Goal: Information Seeking & Learning: Learn about a topic

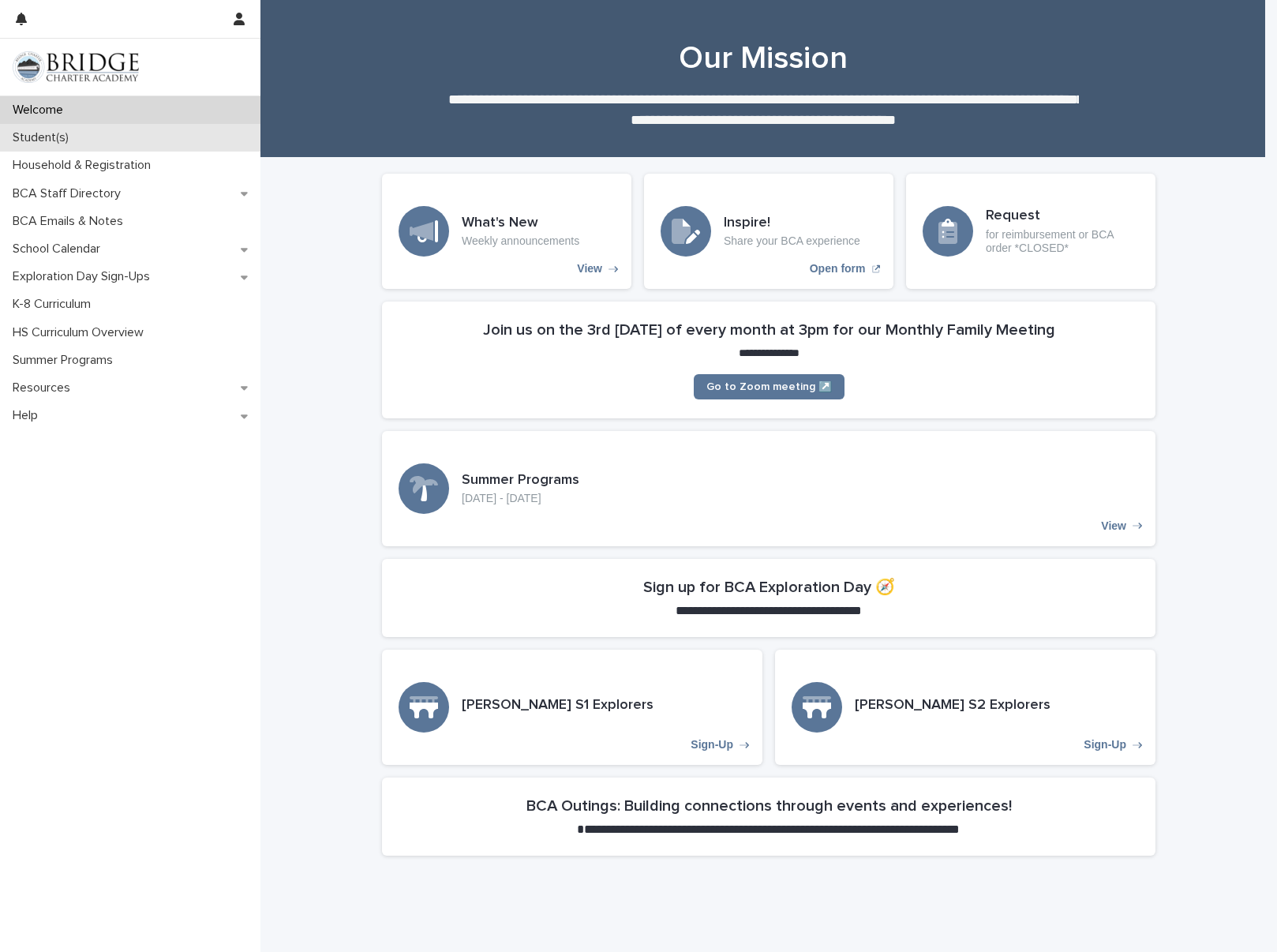
click at [57, 137] on p "Student(s)" at bounding box center [44, 138] width 75 height 15
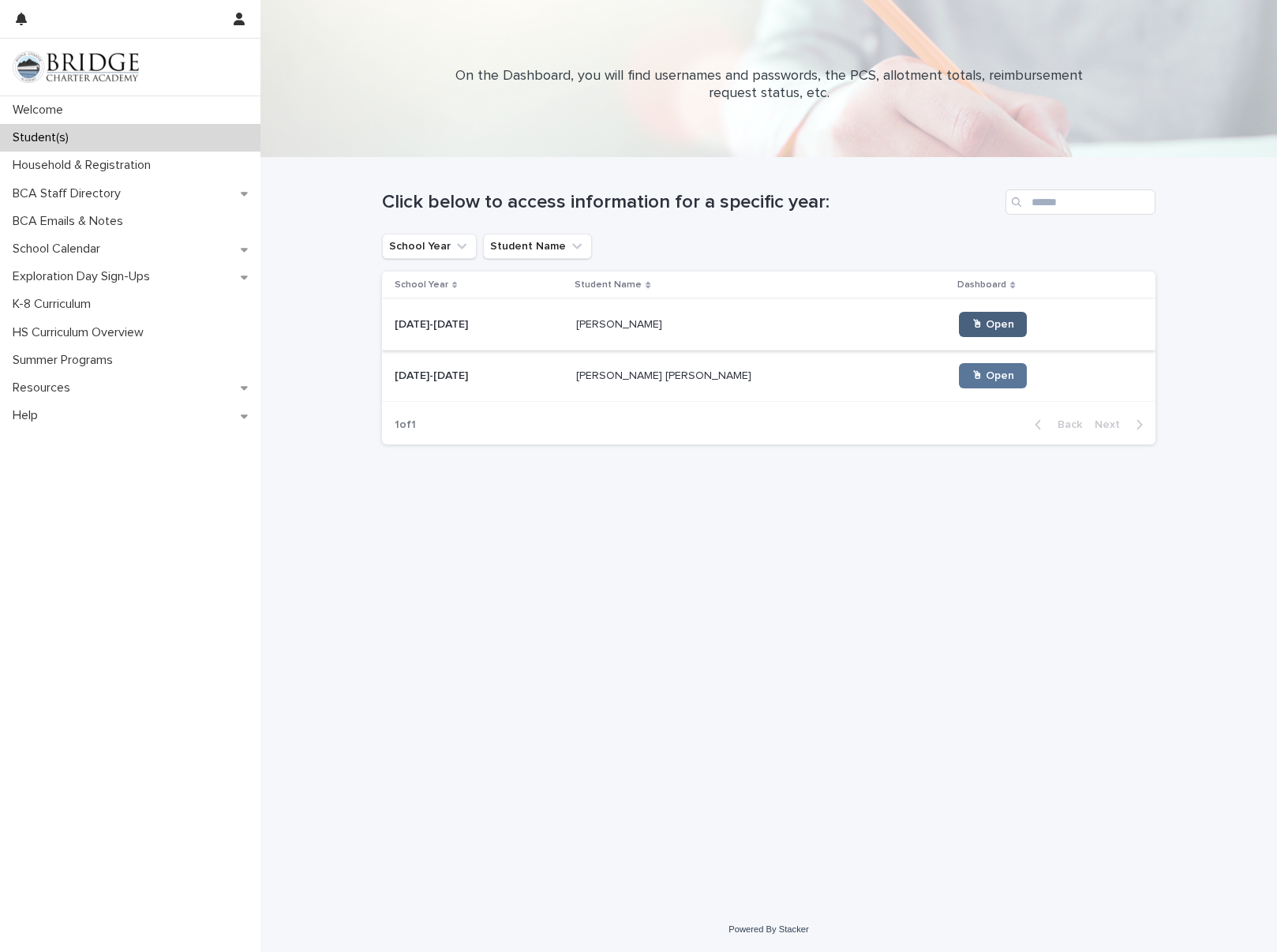
click at [959, 312] on link "🖱 Open" at bounding box center [993, 324] width 68 height 26
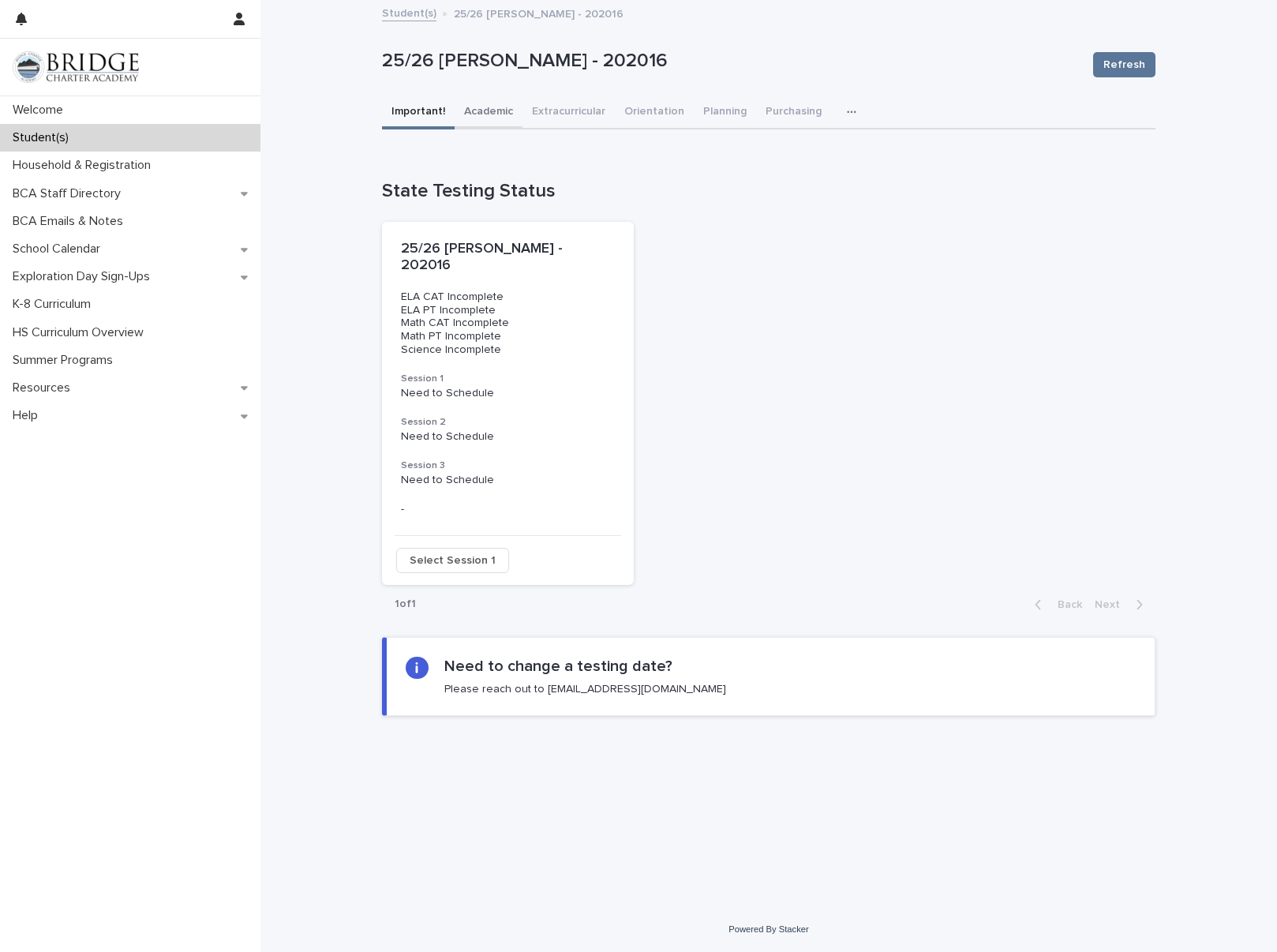
click at [490, 110] on button "Academic" at bounding box center [488, 113] width 68 height 33
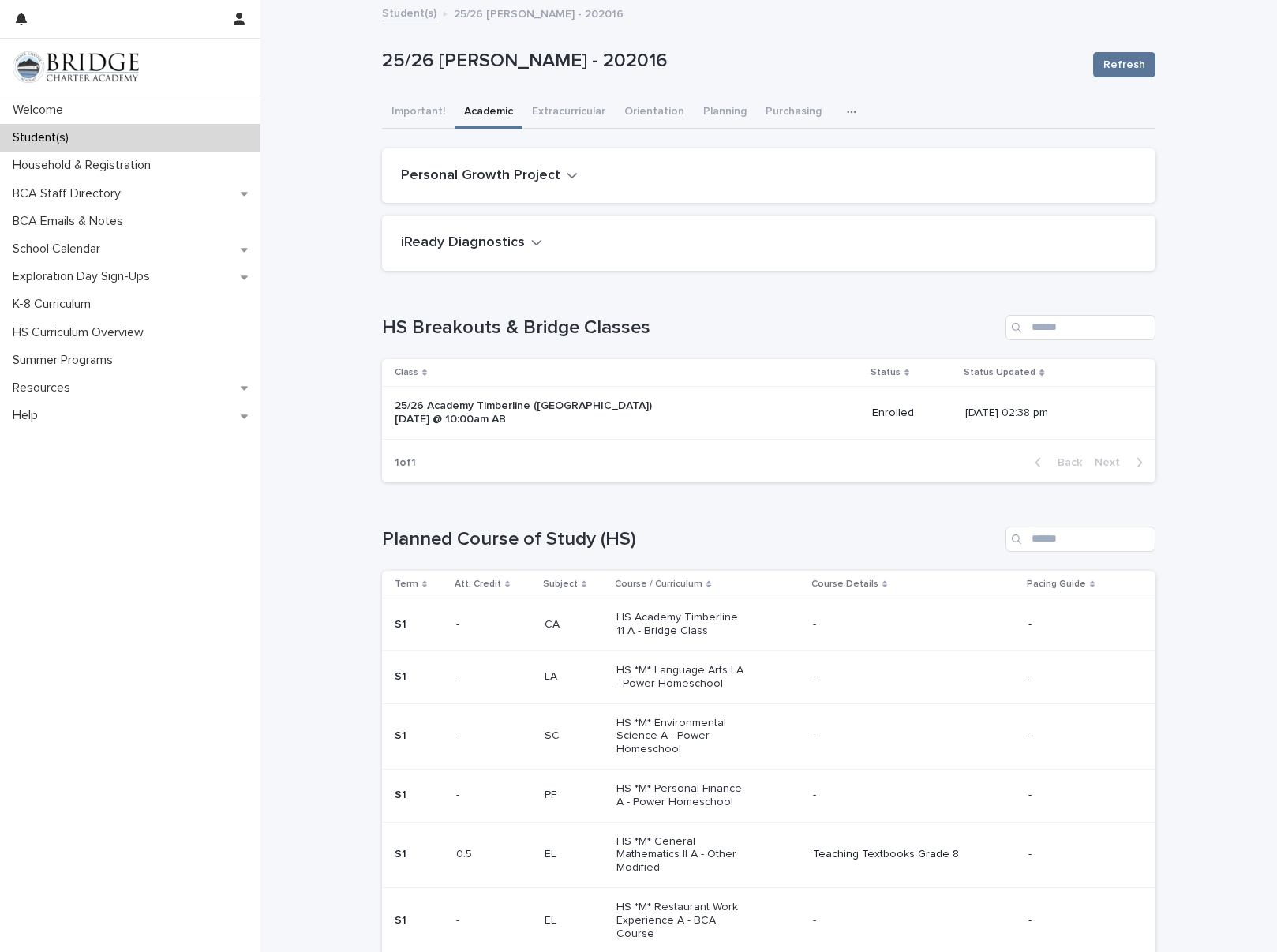
click at [847, 112] on icon "button" at bounding box center [851, 112] width 9 height 2
click at [780, 169] on button "General" at bounding box center [803, 177] width 104 height 24
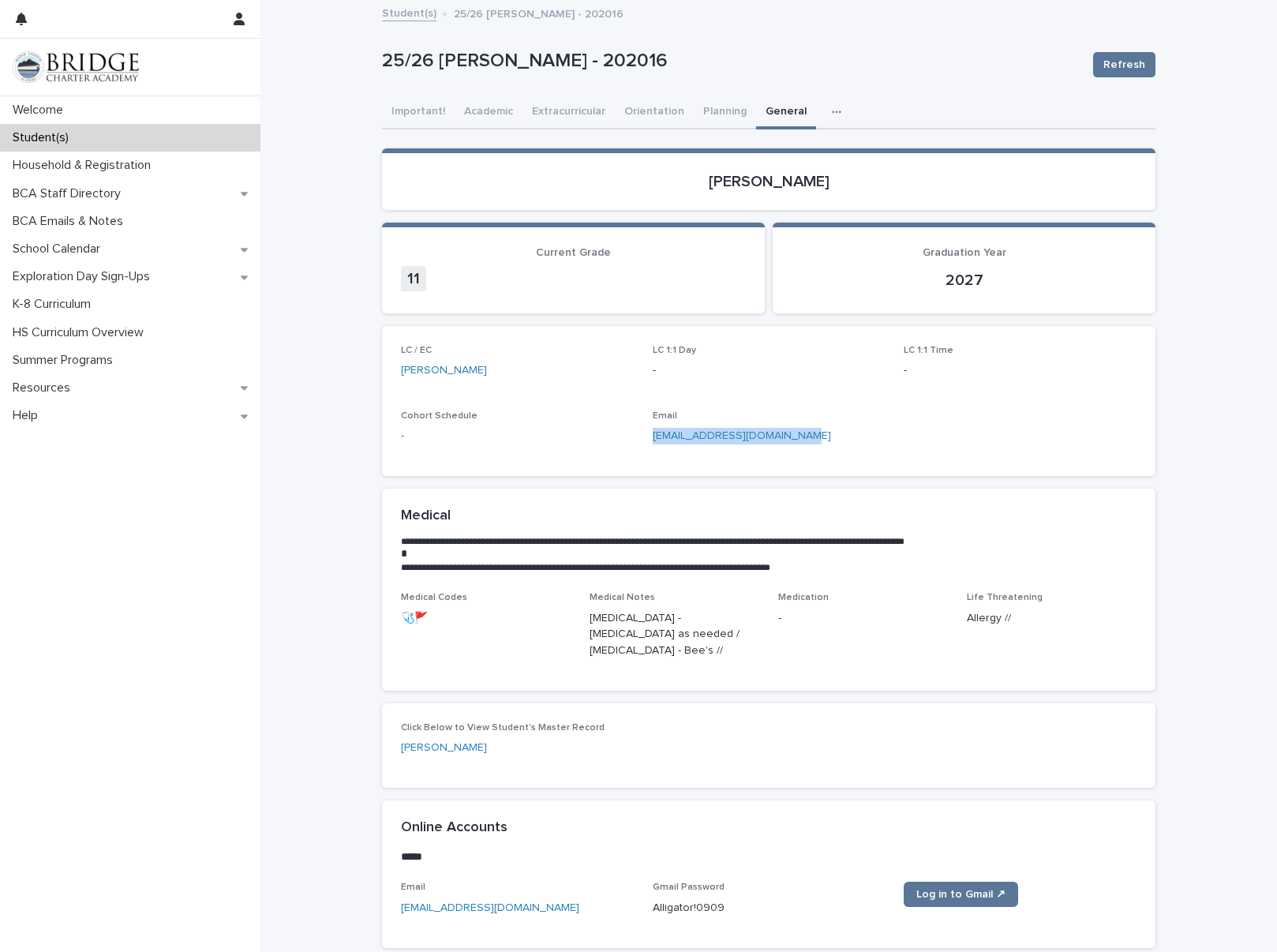
drag, startPoint x: 829, startPoint y: 444, endPoint x: 645, endPoint y: 443, distance: 184.0
click at [645, 443] on div "LC / EC [PERSON_NAME] LC 1:1 Day - LC 1:1 Time - Cohort Schedule - Email [EMAIL…" at bounding box center [769, 401] width 736 height 112
copy link "[EMAIL_ADDRESS][DOMAIN_NAME]"
click at [412, 16] on link "Student(s)" at bounding box center [409, 12] width 55 height 18
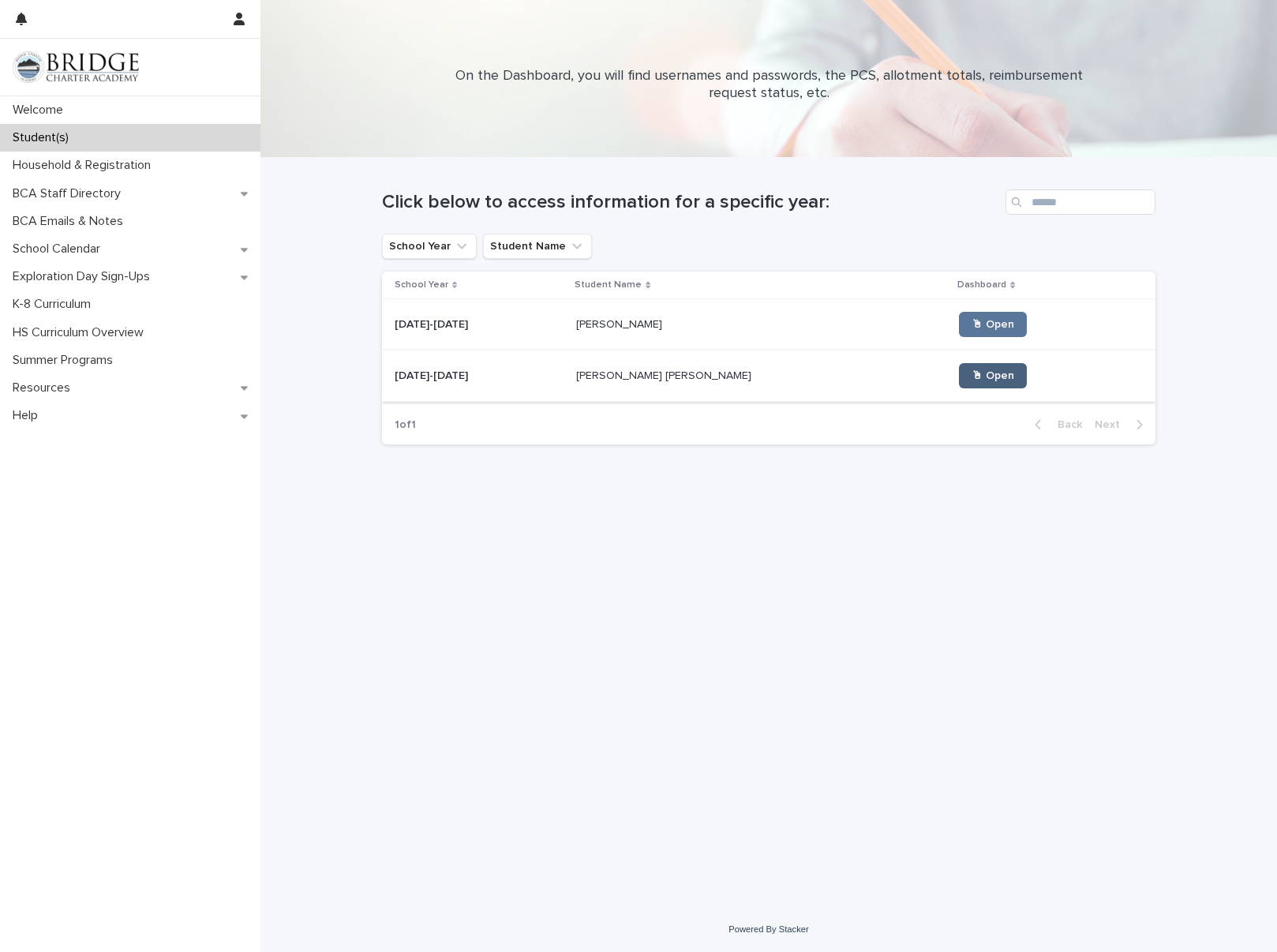
click at [972, 377] on span "🖱 Open" at bounding box center [993, 375] width 43 height 11
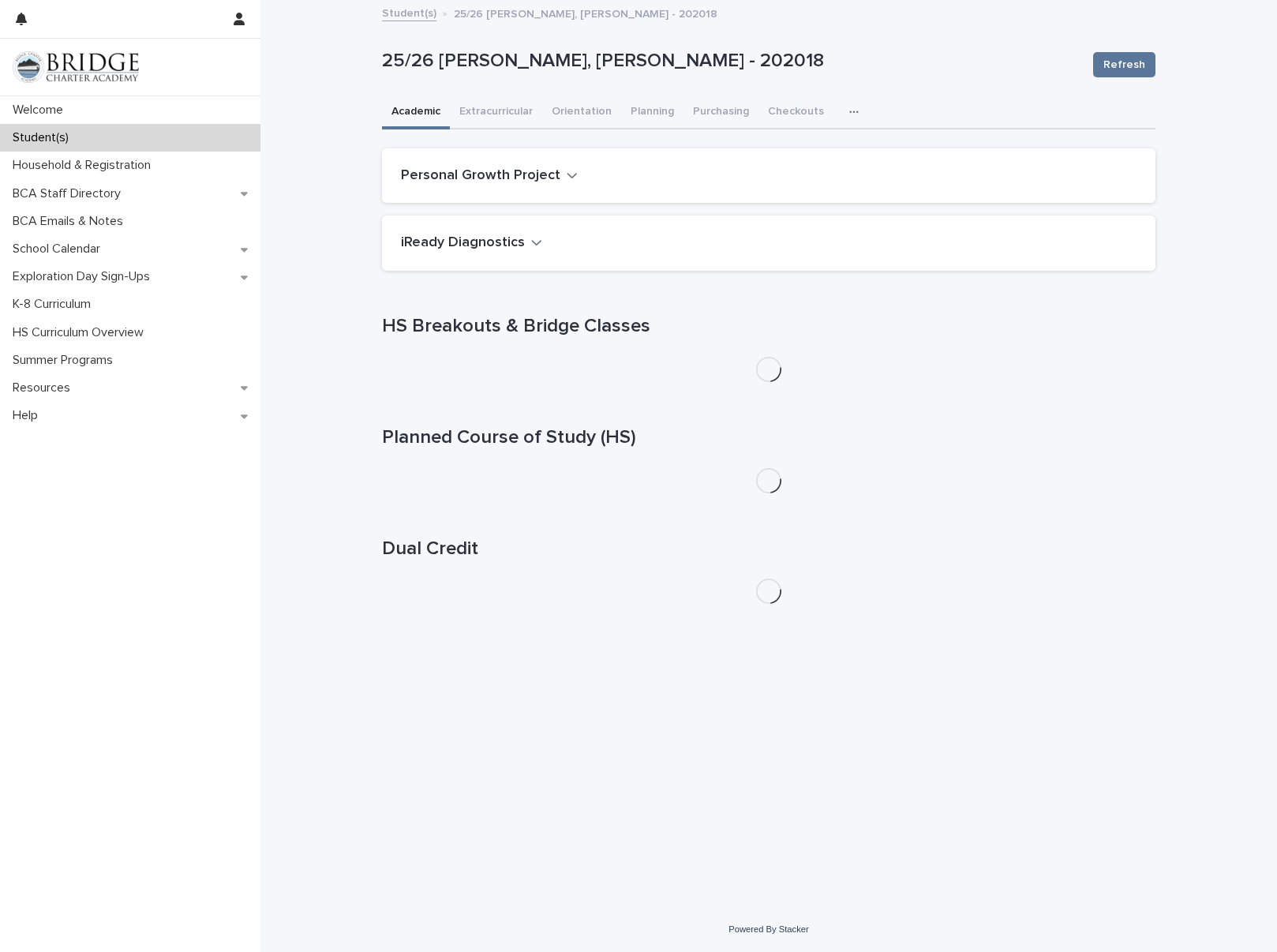
click at [841, 117] on button "button" at bounding box center [857, 112] width 35 height 31
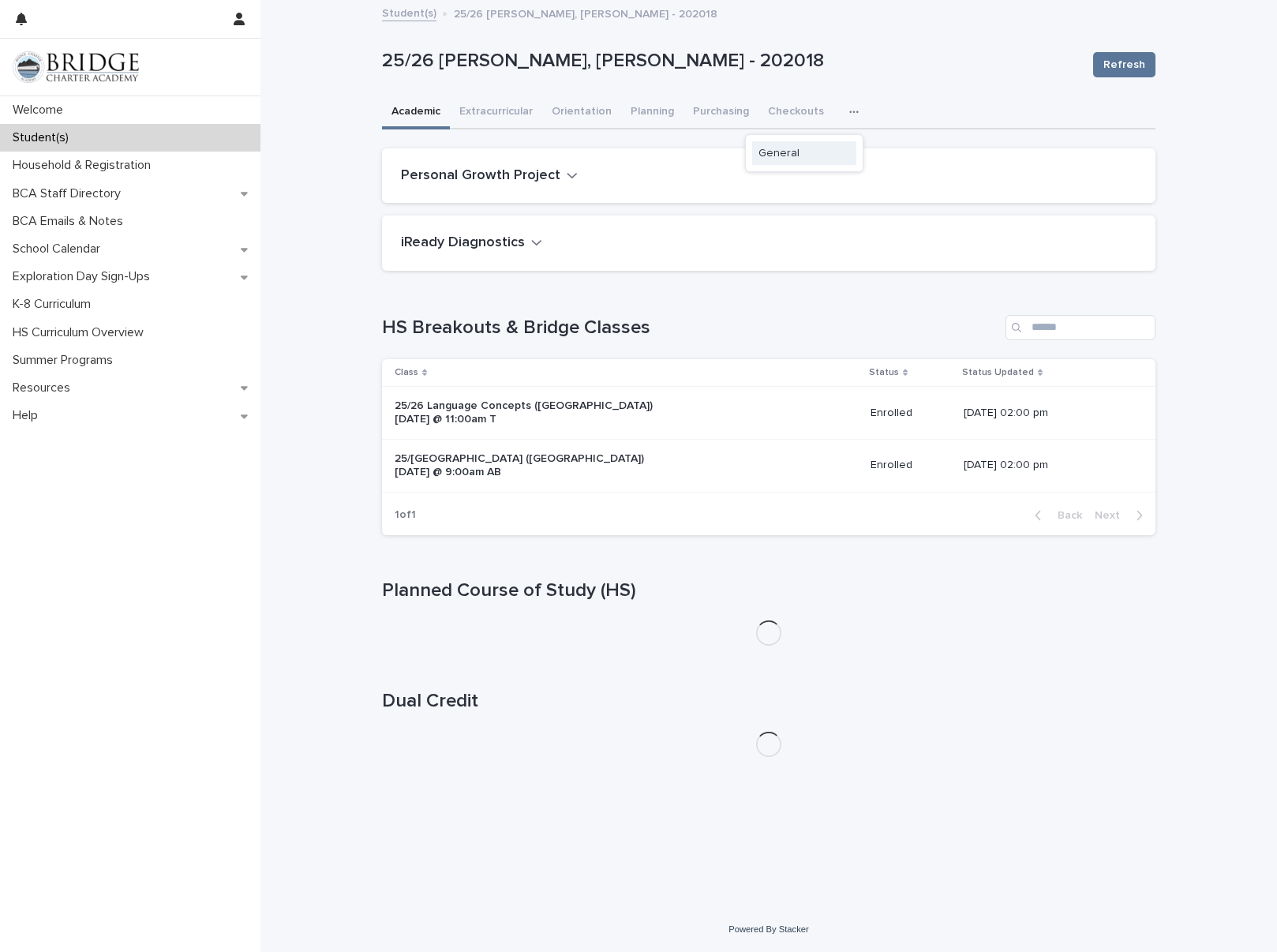
click at [814, 149] on button "General" at bounding box center [804, 153] width 104 height 24
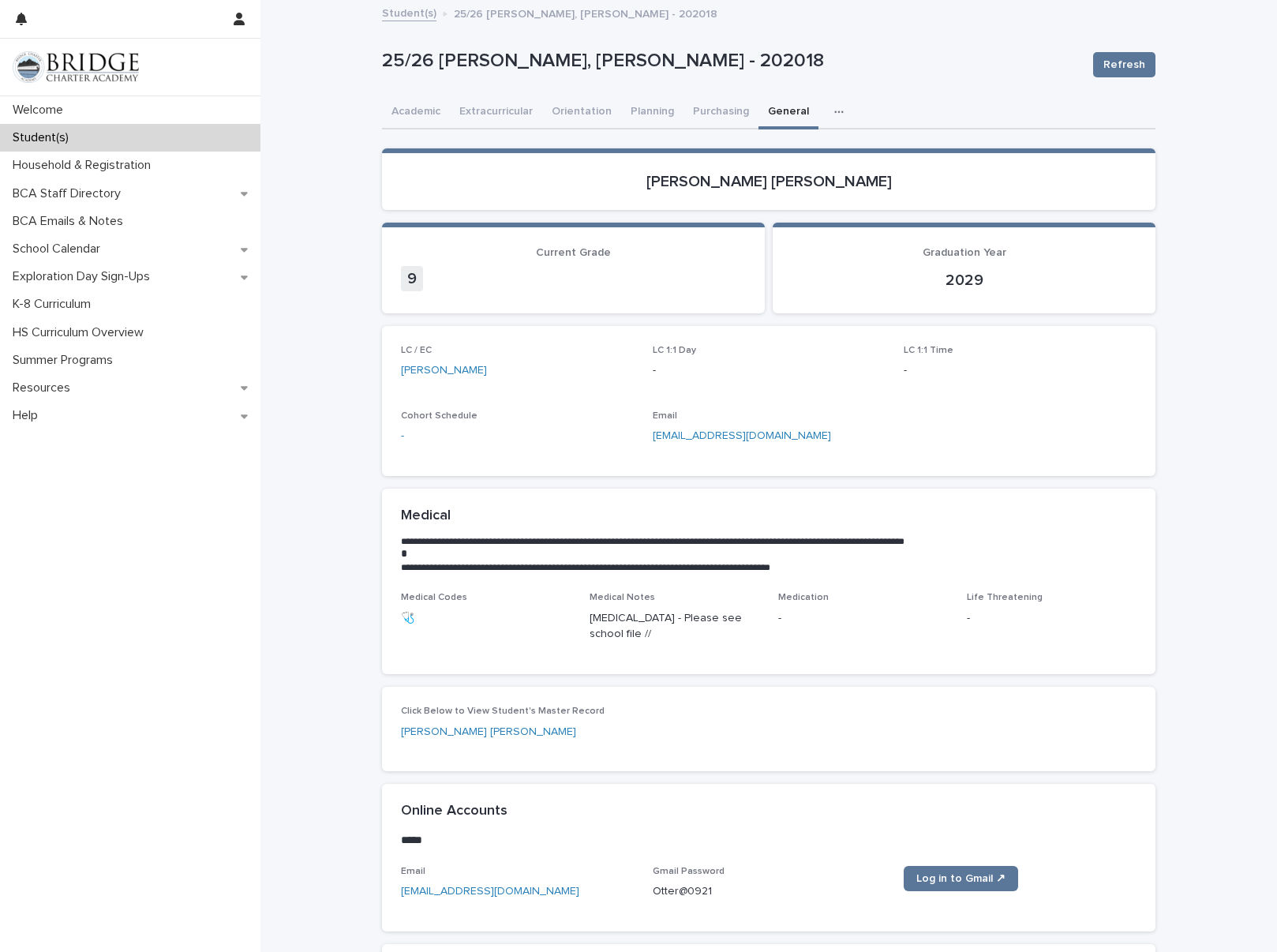
click at [412, 14] on link "Student(s)" at bounding box center [409, 12] width 55 height 18
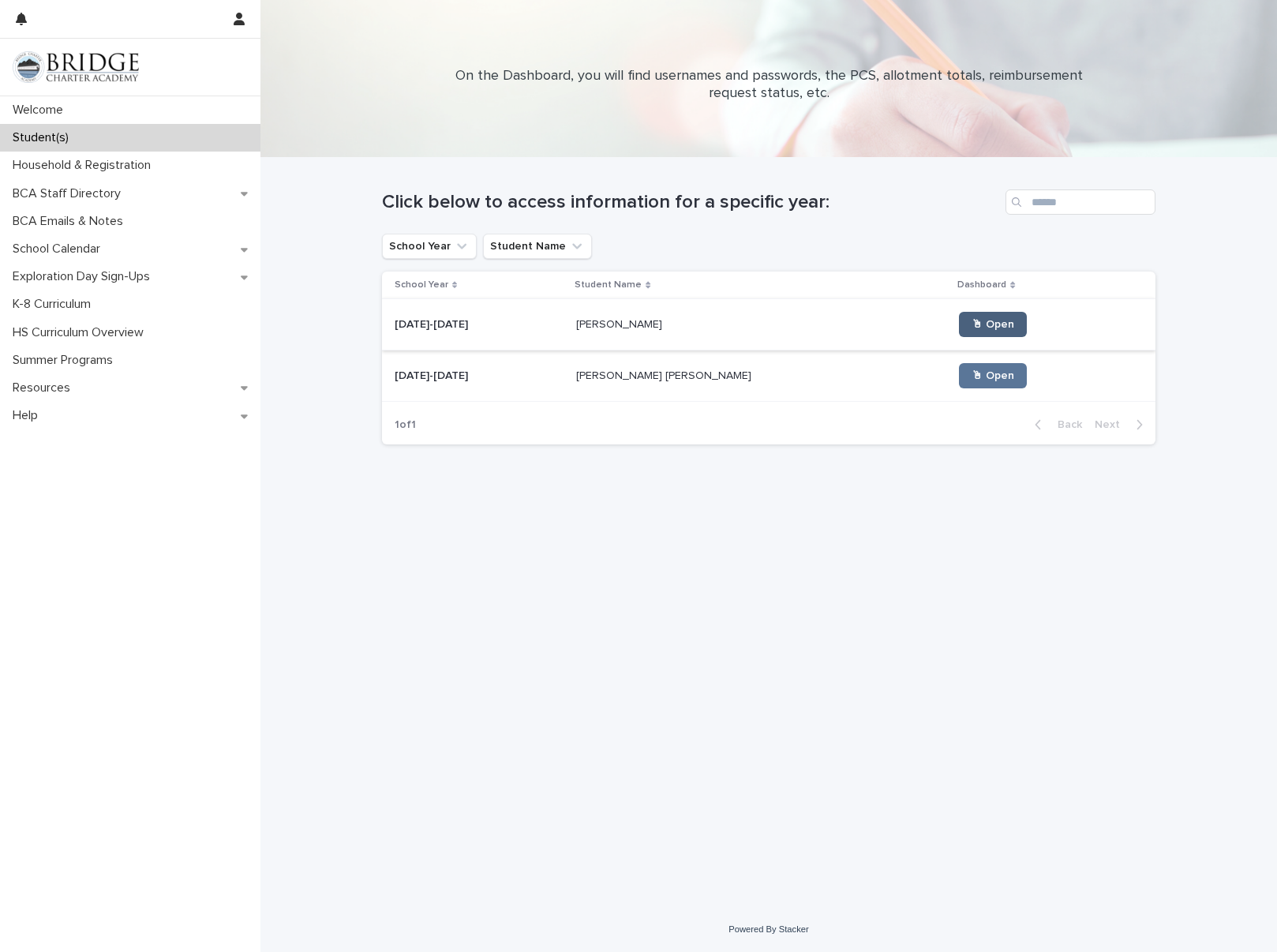
click at [959, 335] on link "🖱 Open" at bounding box center [993, 324] width 68 height 26
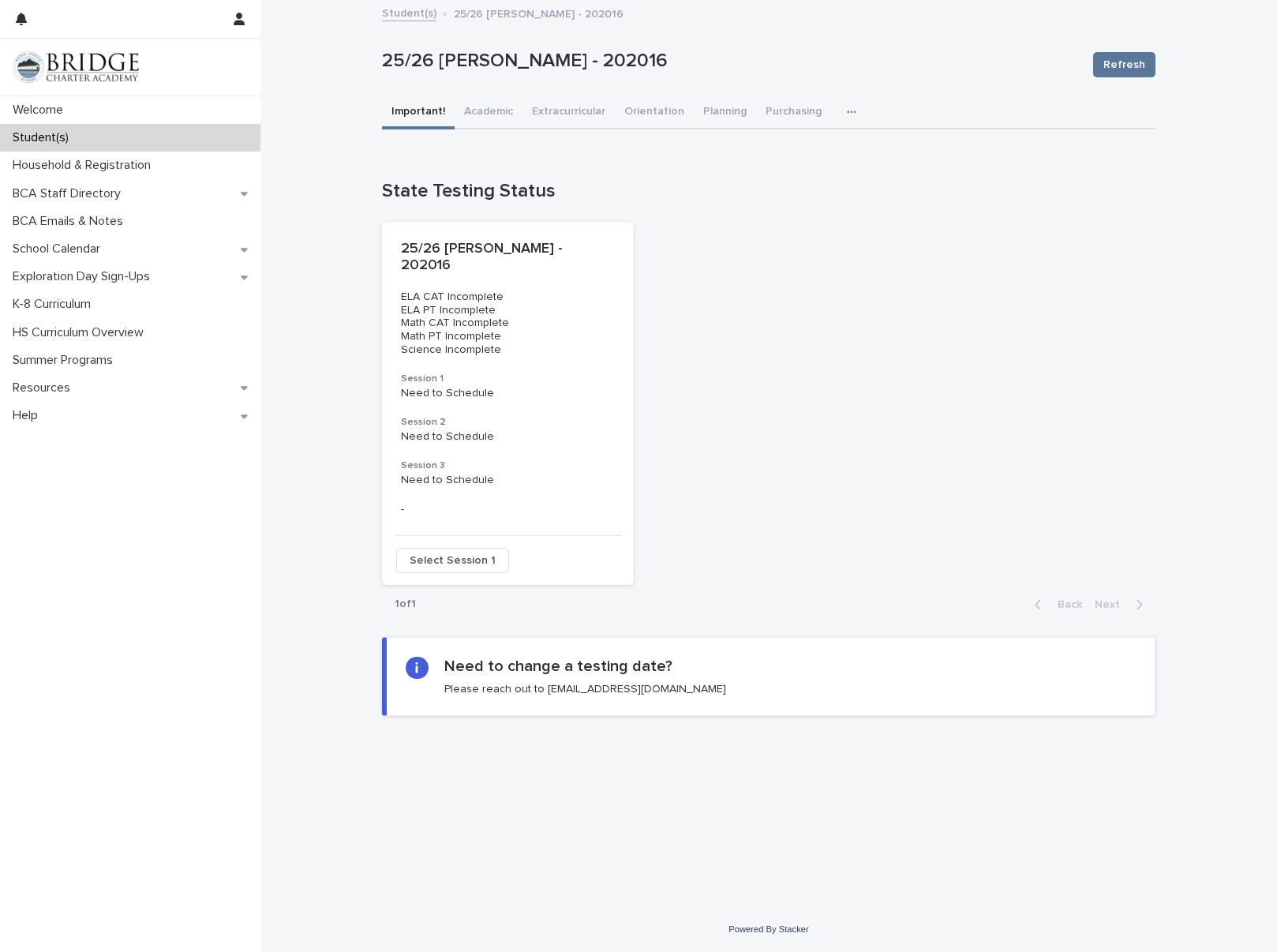
click at [847, 111] on icon "button" at bounding box center [851, 112] width 9 height 11
click at [798, 176] on button "General" at bounding box center [803, 177] width 104 height 24
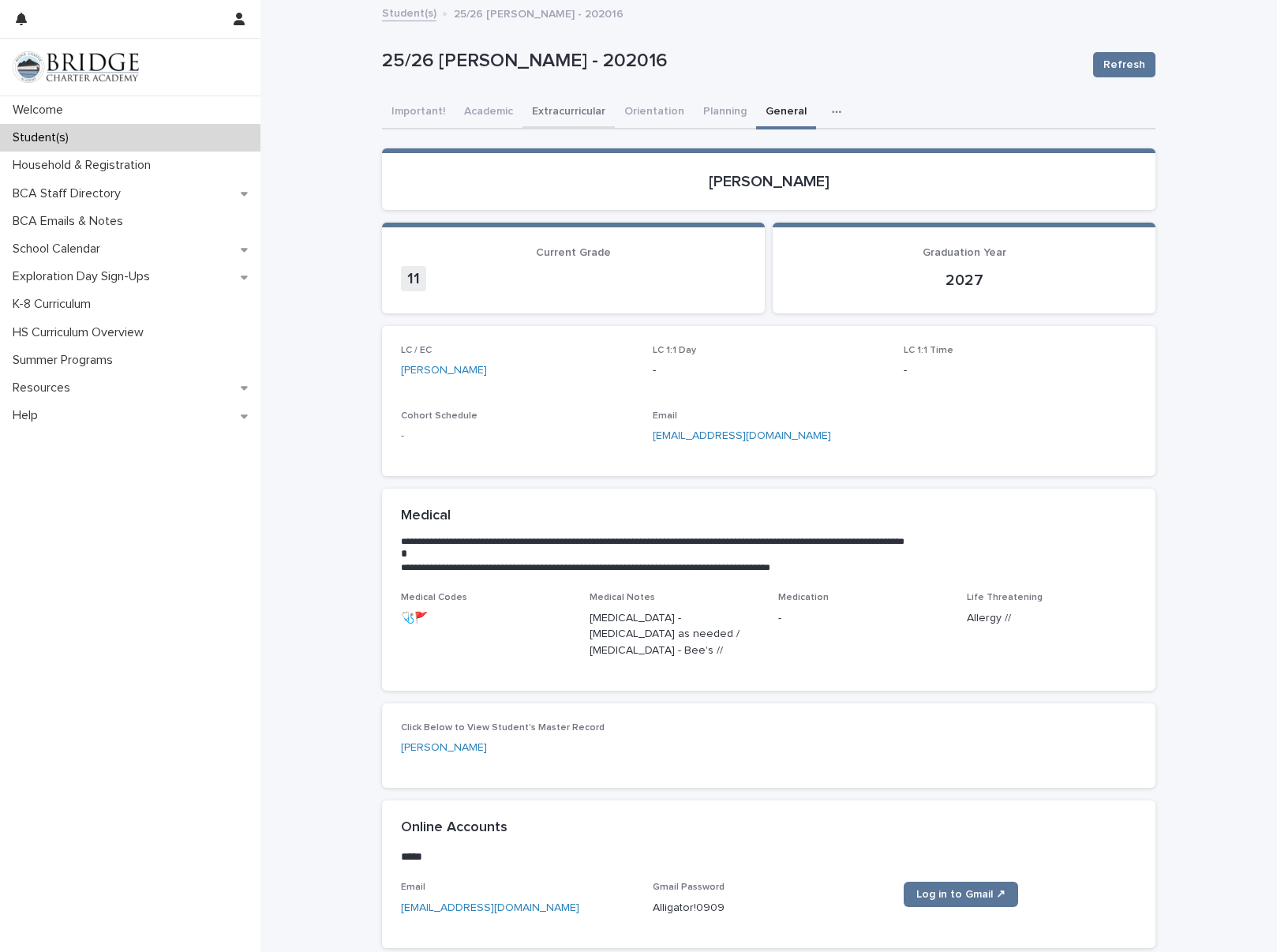
click at [535, 109] on button "Extracurricular" at bounding box center [569, 113] width 93 height 33
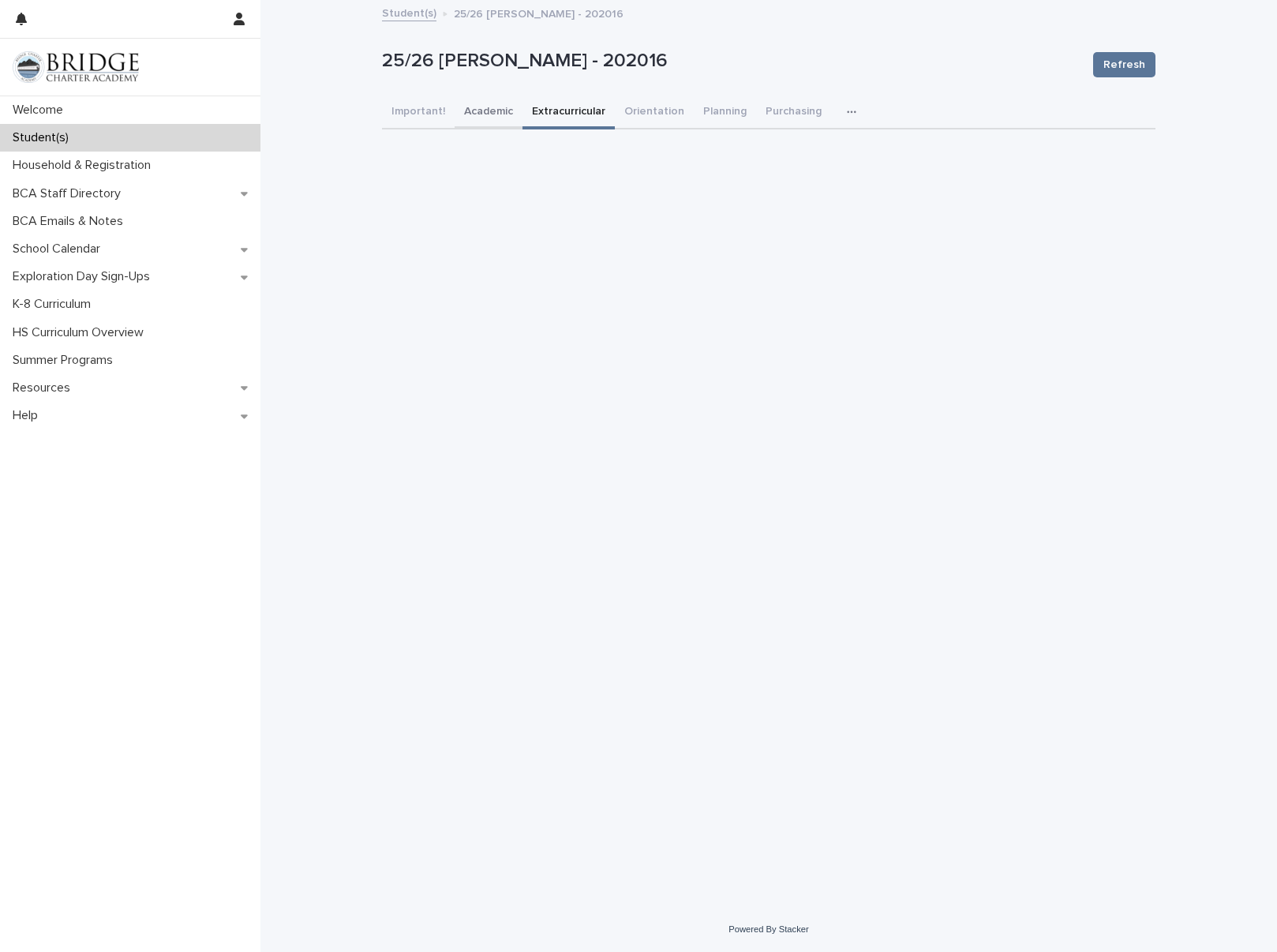
click at [460, 117] on button "Academic" at bounding box center [488, 113] width 68 height 33
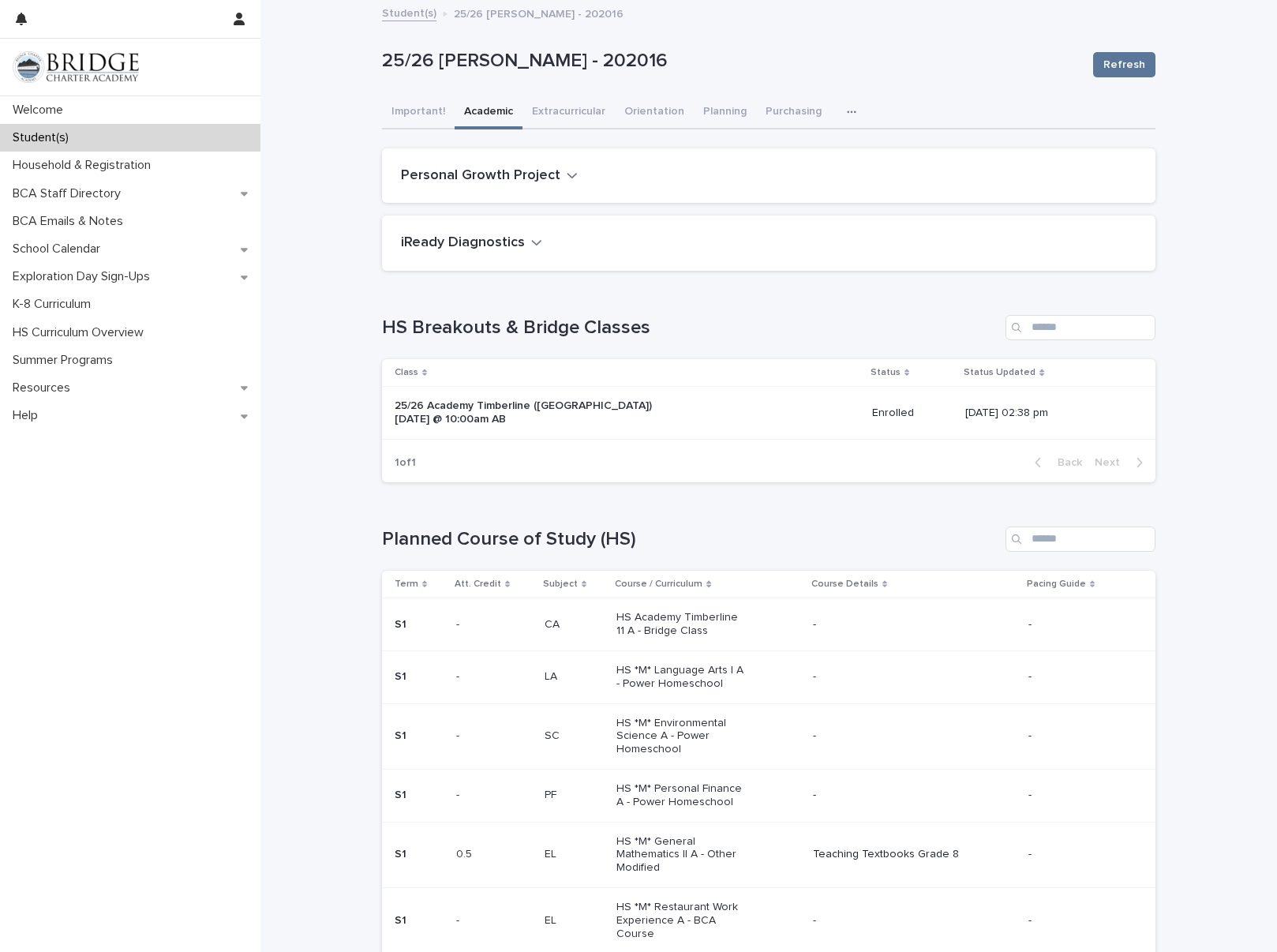
click at [419, 12] on link "Student(s)" at bounding box center [409, 12] width 55 height 18
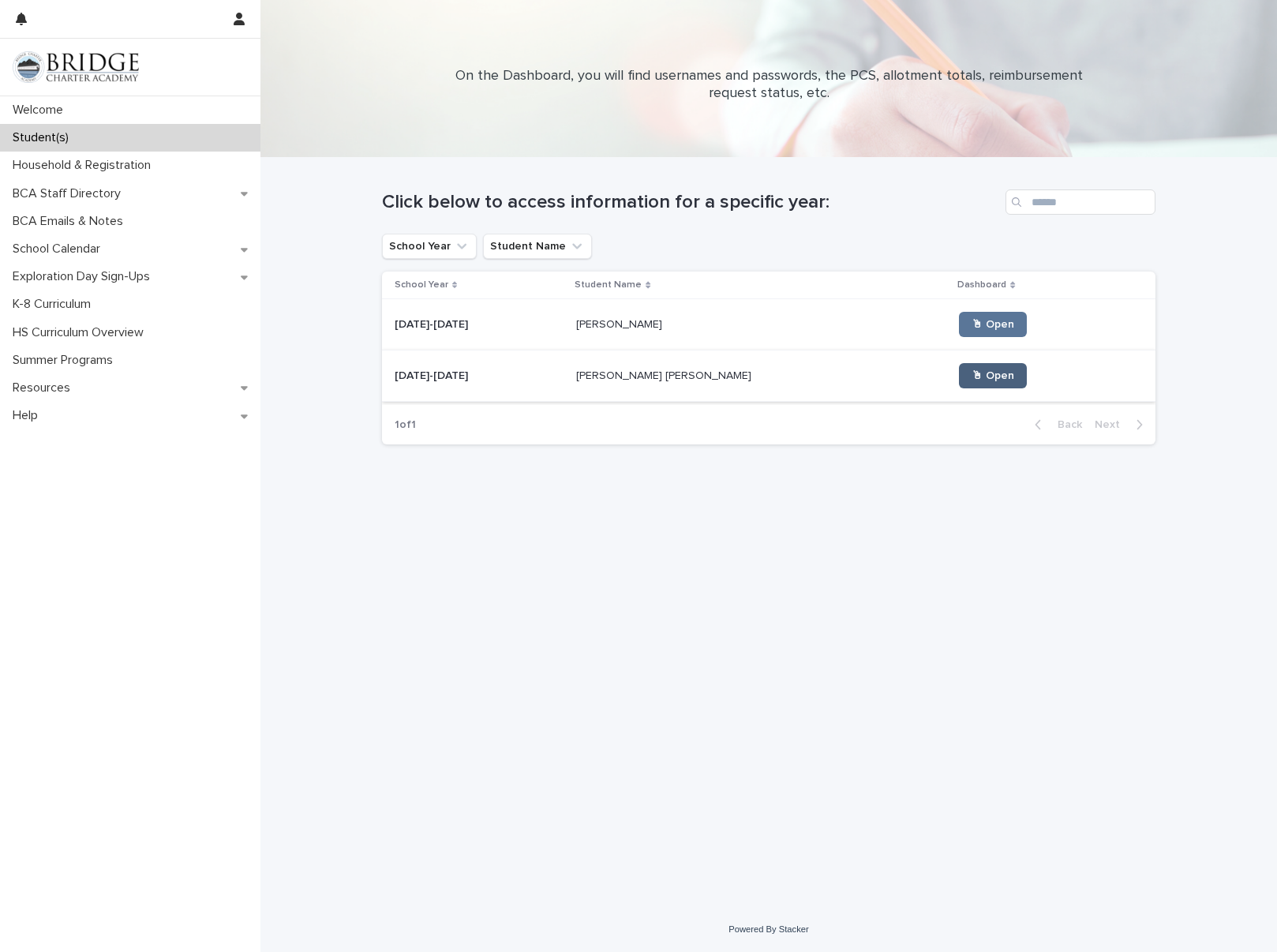
click at [972, 377] on span "🖱 Open" at bounding box center [993, 375] width 43 height 11
